Goal: Find contact information: Find contact information

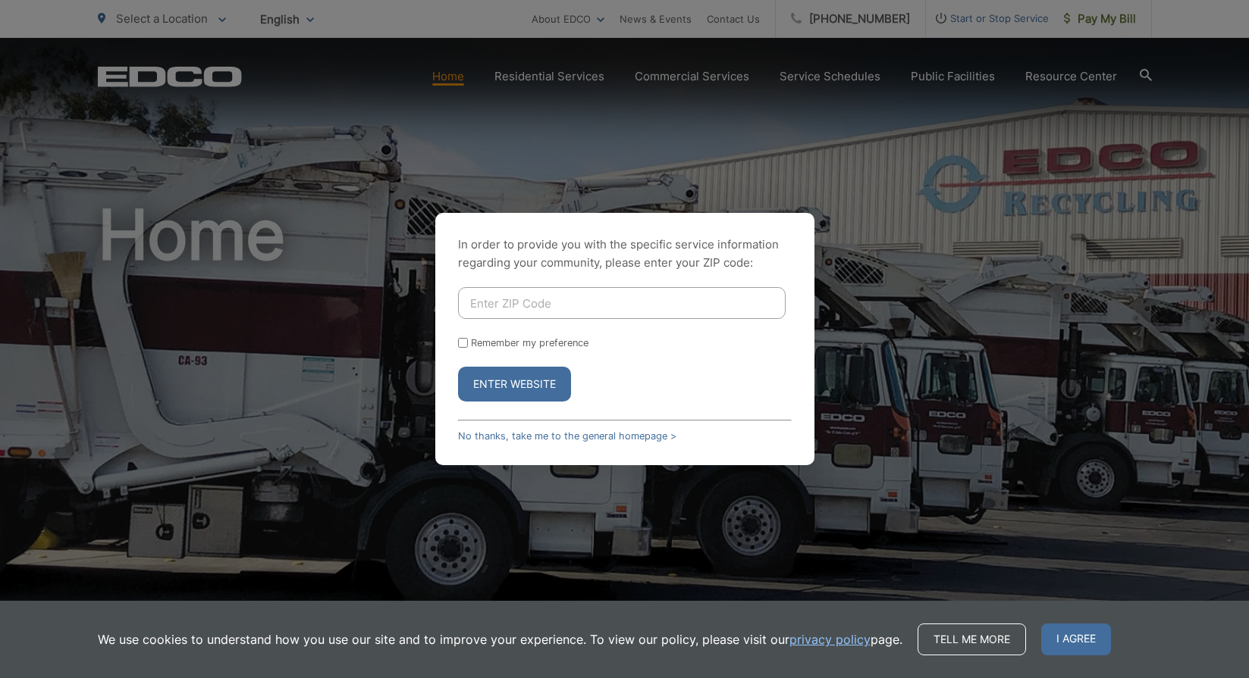
click at [682, 297] on input "Enter ZIP Code" at bounding box center [621, 303] width 327 height 32
type input "92064"
click at [514, 384] on button "Enter Website" at bounding box center [514, 384] width 113 height 35
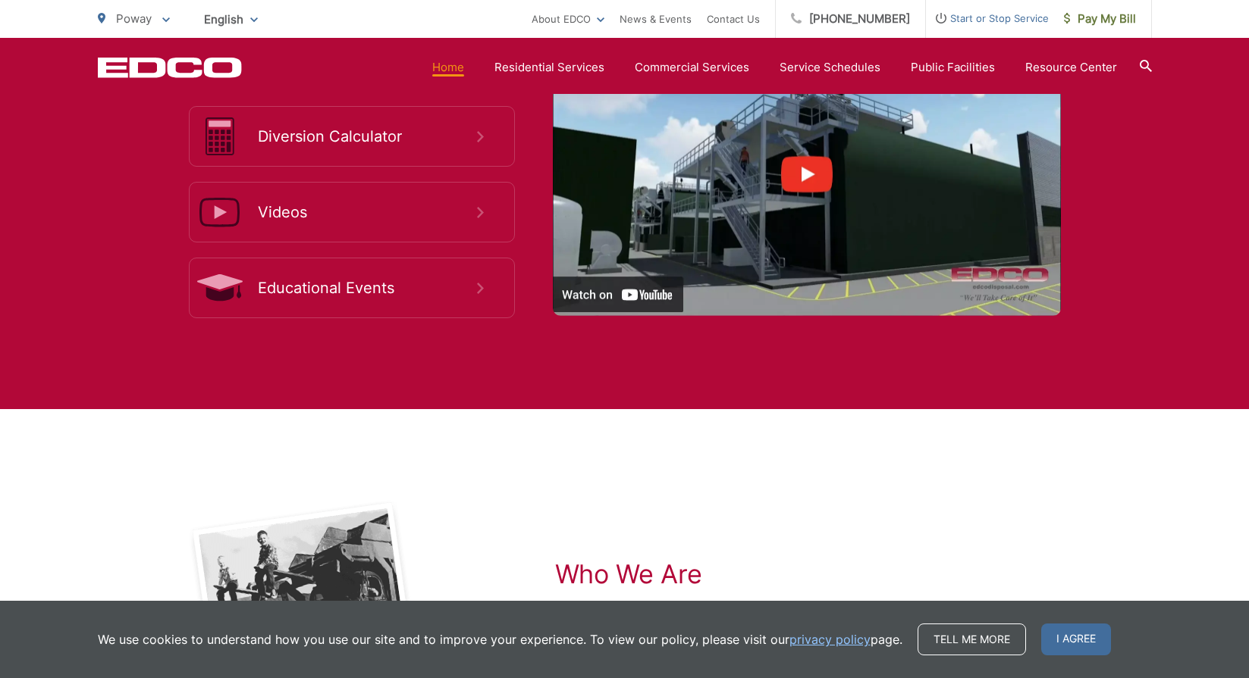
scroll to position [3087, 0]
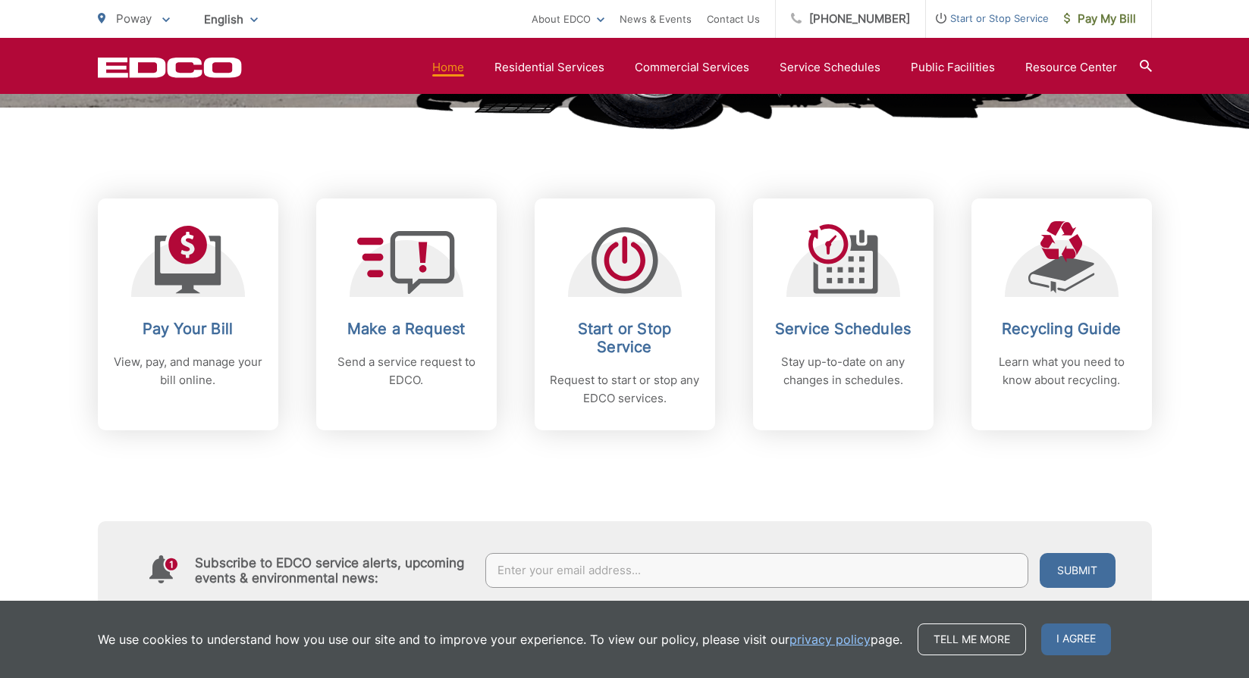
scroll to position [573, 0]
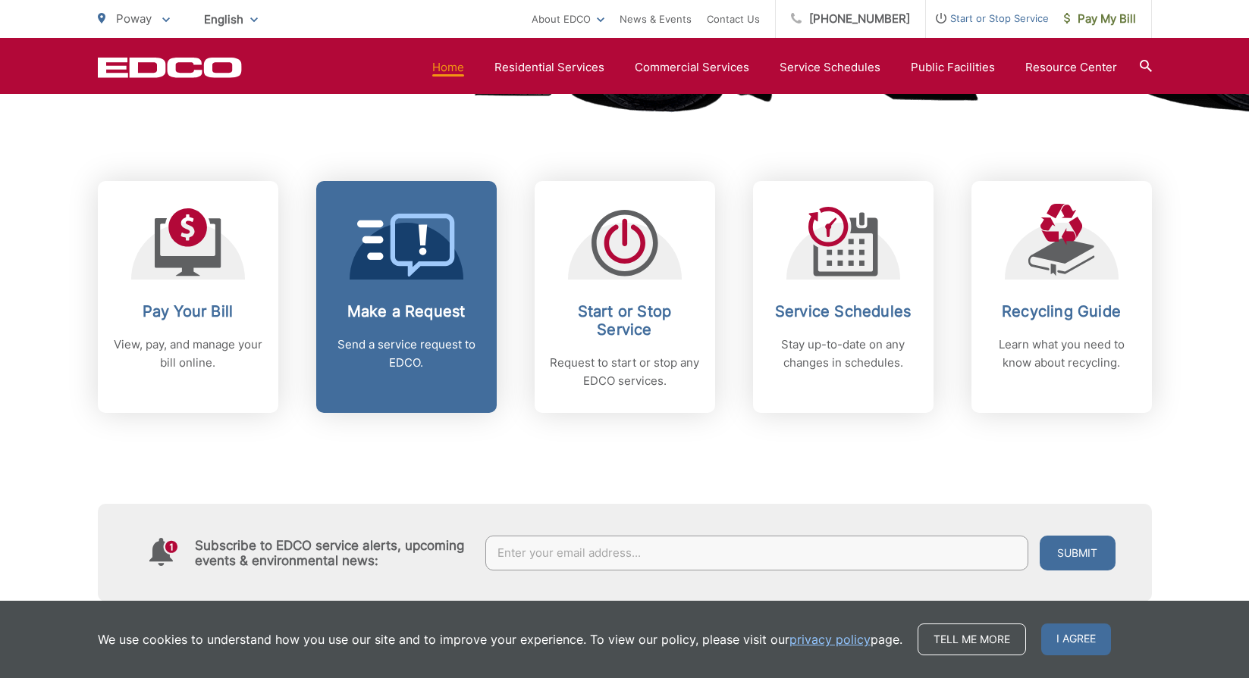
click at [438, 328] on div "Make a Request Send a service request to EDCO." at bounding box center [406, 337] width 150 height 70
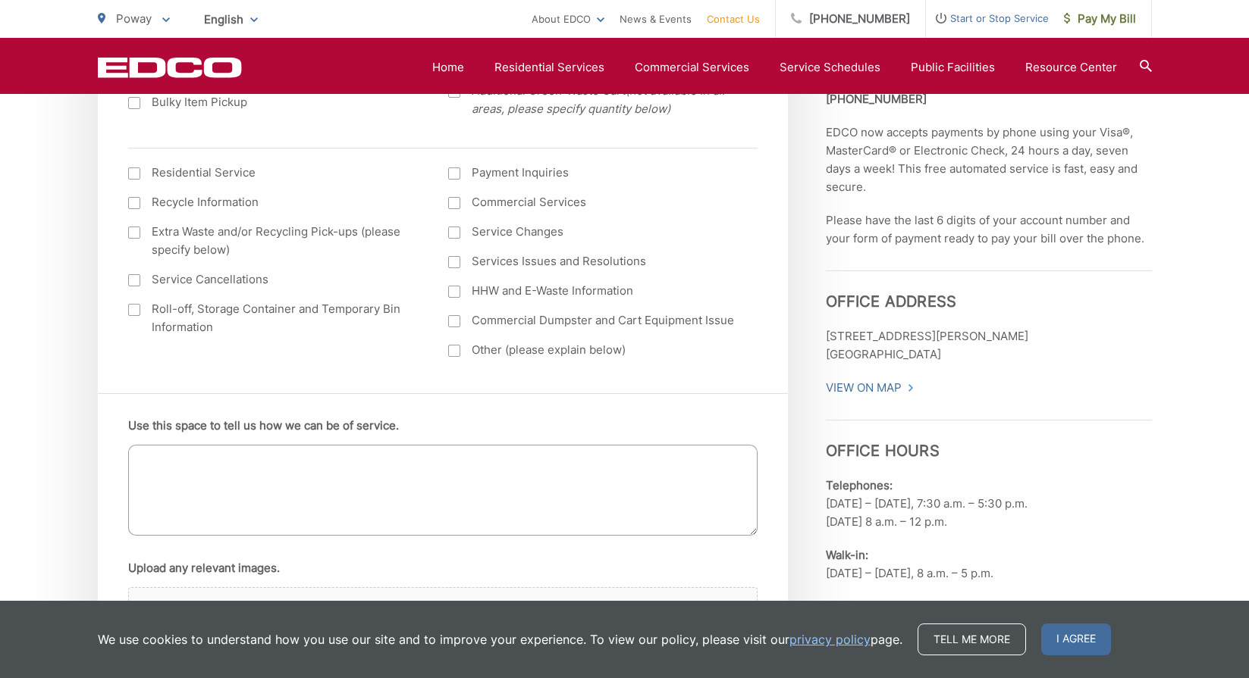
scroll to position [707, 0]
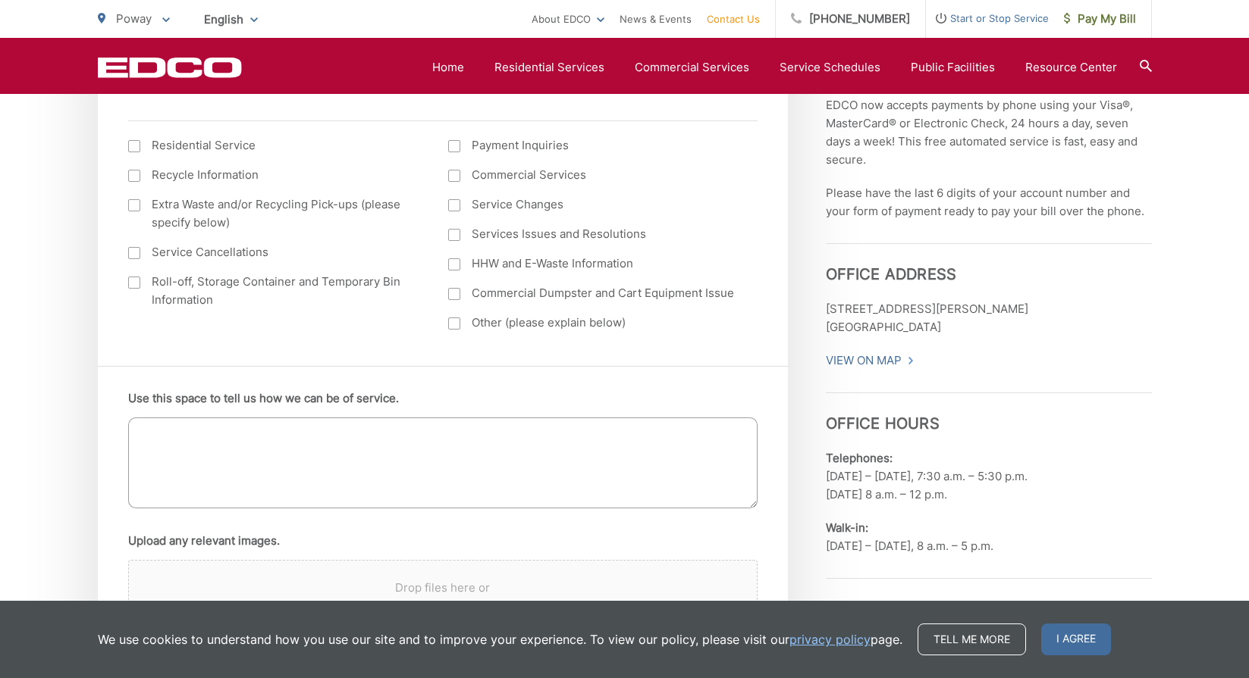
drag, startPoint x: 979, startPoint y: 330, endPoint x: 822, endPoint y: 309, distance: 159.1
copy p "224 S. Las Posas Road San Marcos, CA 92078"
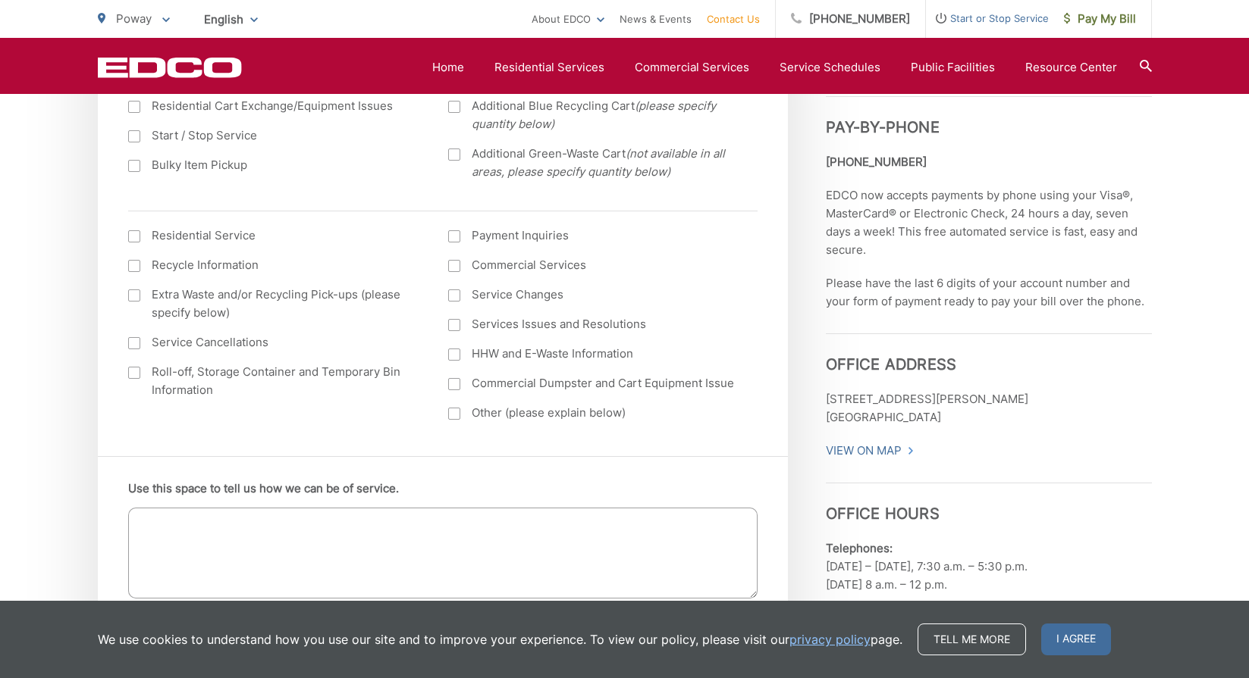
scroll to position [619, 0]
